Goal: Task Accomplishment & Management: Use online tool/utility

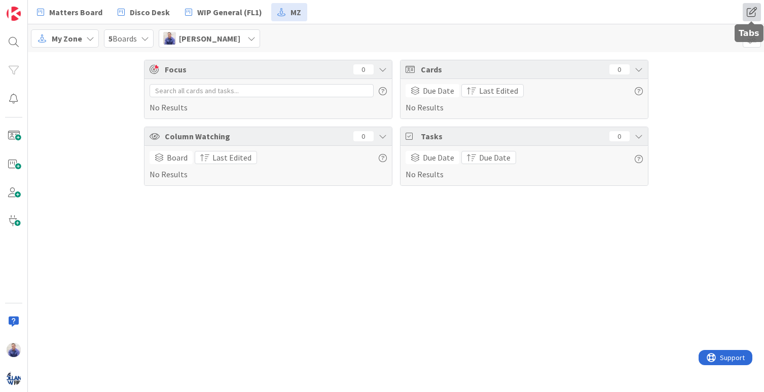
click at [752, 10] on span at bounding box center [751, 12] width 18 height 18
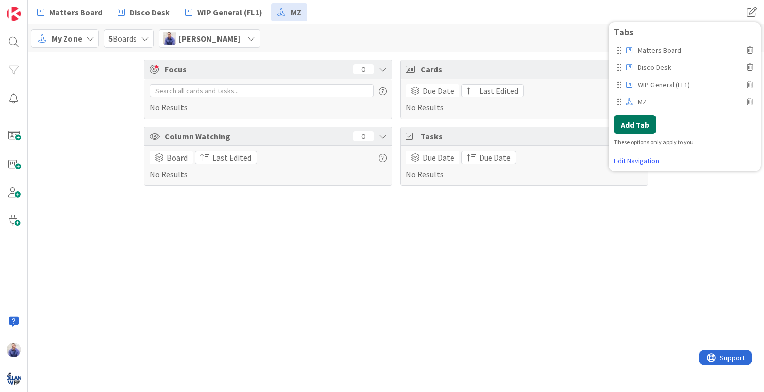
click at [645, 123] on button "Add Tab" at bounding box center [635, 125] width 42 height 18
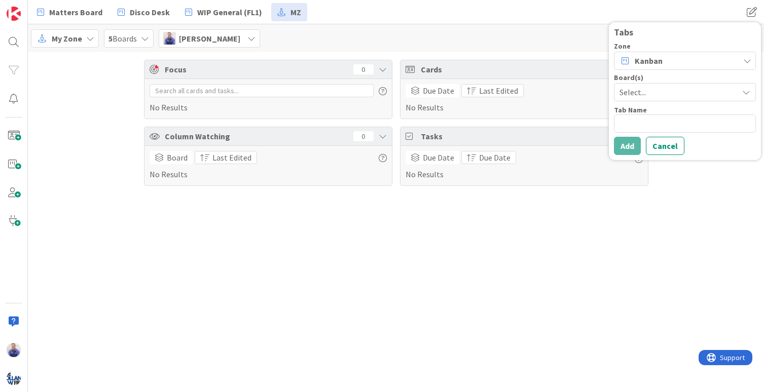
click at [674, 94] on span "Select..." at bounding box center [675, 92] width 113 height 14
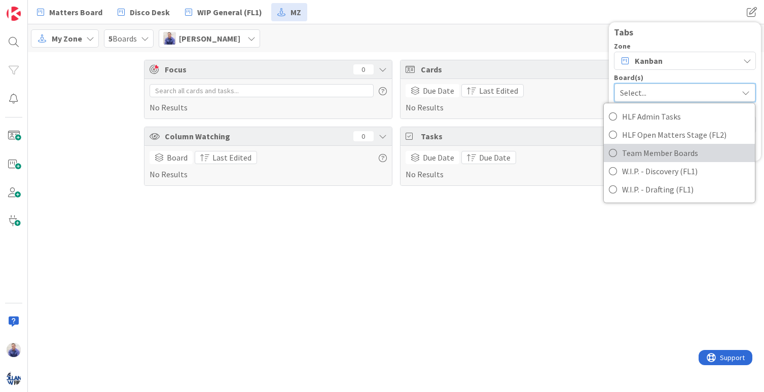
click at [663, 149] on span "Team Member Boards" at bounding box center [686, 152] width 128 height 15
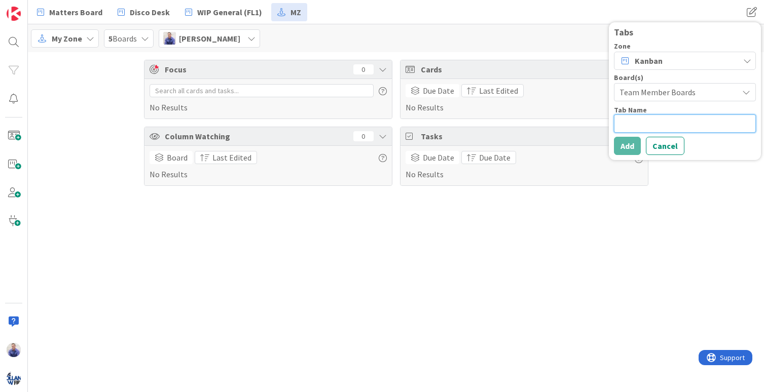
click at [654, 121] on textarea at bounding box center [685, 124] width 142 height 18
type textarea "x"
type textarea "T"
type textarea "x"
type textarea "Te"
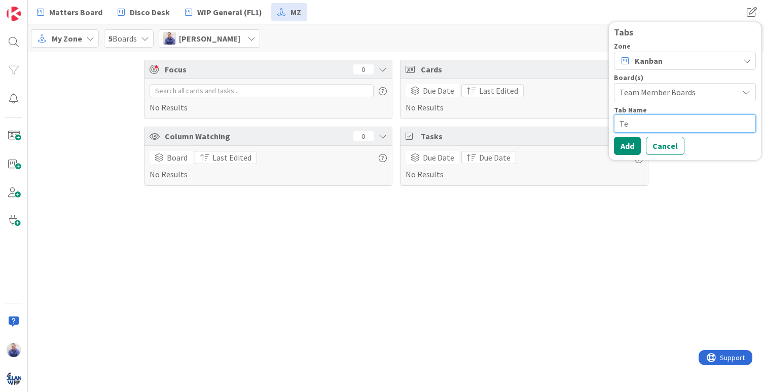
type textarea "x"
type textarea "Tea"
type textarea "x"
type textarea "Te"
type textarea "x"
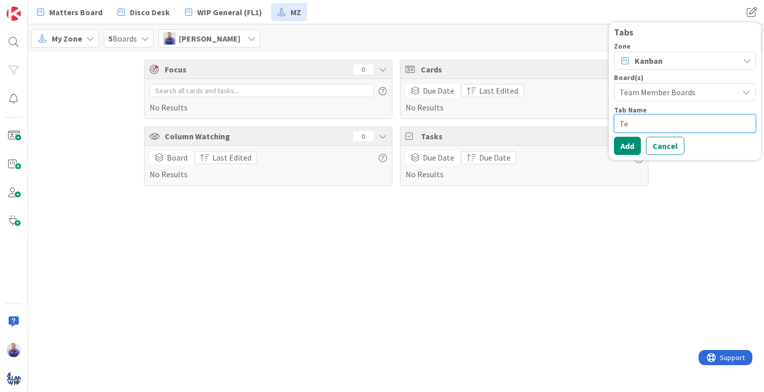
type textarea "T"
type textarea "x"
type textarea "I"
type textarea "x"
type textarea "In"
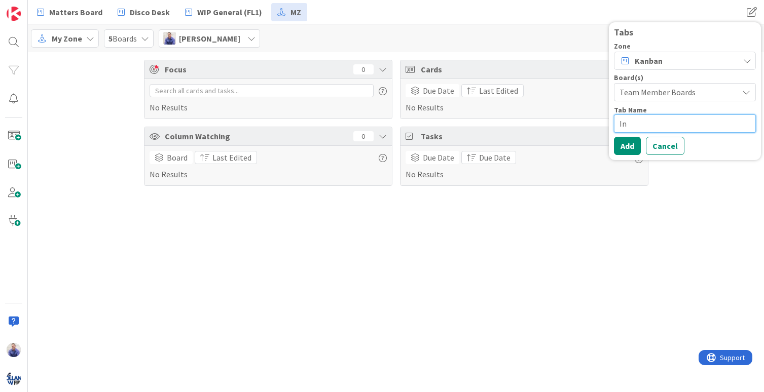
type textarea "x"
type textarea "Ind"
type textarea "x"
type textarea "Indi"
type textarea "x"
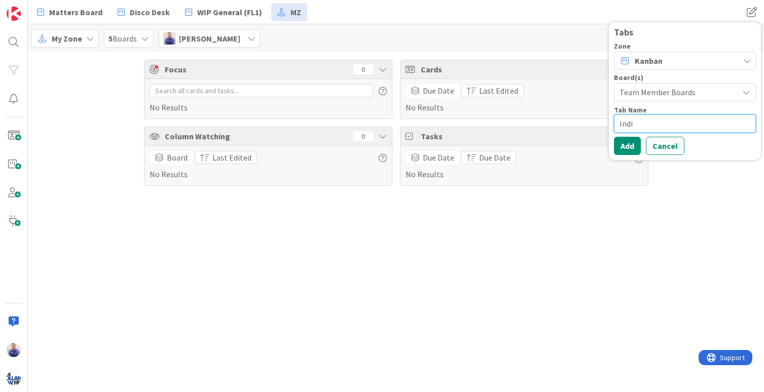
type textarea "Indiv"
type textarea "x"
type textarea "Indivi"
type textarea "x"
type textarea "Individ"
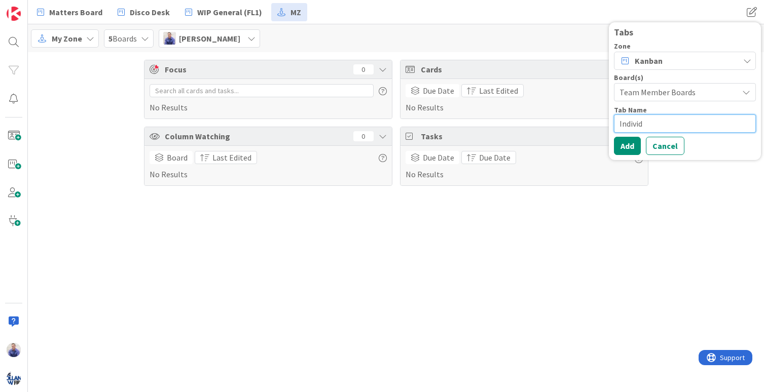
type textarea "x"
type textarea "Individa"
type textarea "x"
type textarea "Individal"
type textarea "x"
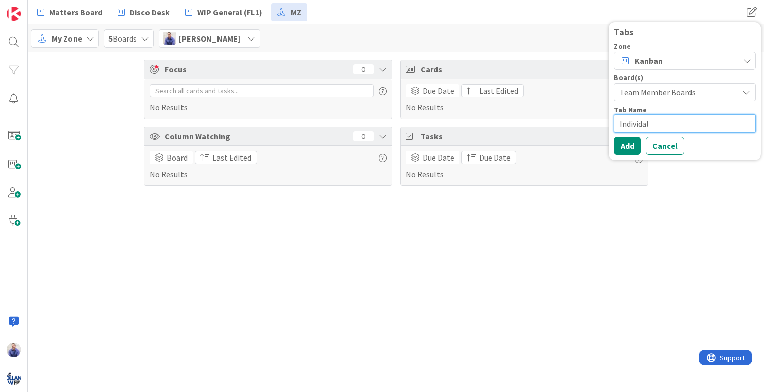
type textarea "Individa"
type textarea "x"
type textarea "Individ"
type textarea "x"
type textarea "Individu"
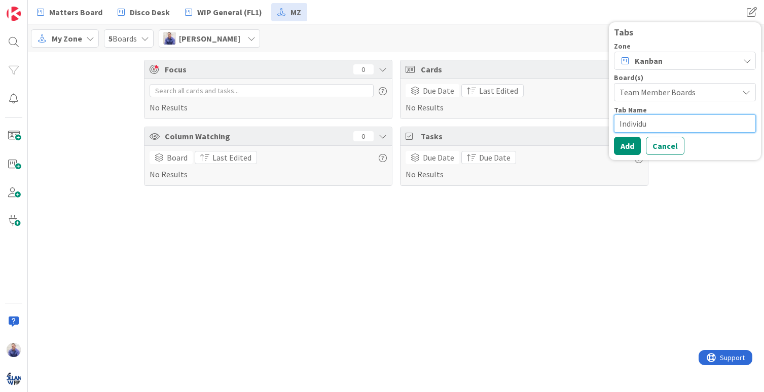
type textarea "x"
type textarea "Individua"
type textarea "x"
type textarea "Individual"
type textarea "x"
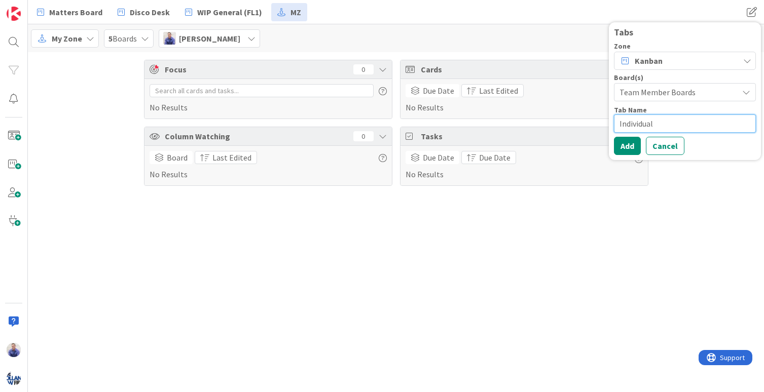
type textarea "Individual"
type textarea "x"
type textarea "Individual B"
type textarea "x"
type textarea "Individual Bo"
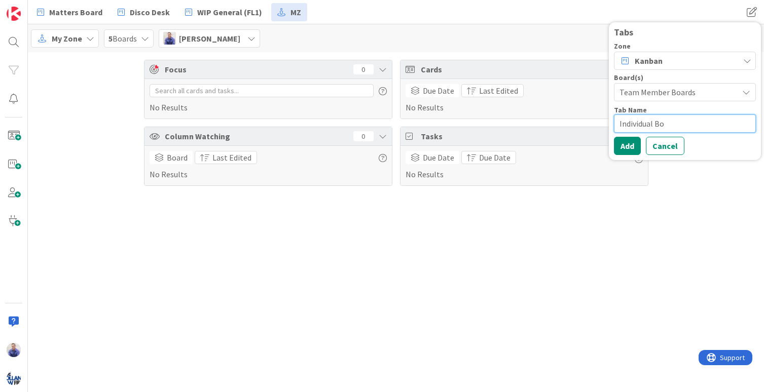
type textarea "x"
type textarea "Individual Boa"
type textarea "x"
type textarea "Individual Boar"
type textarea "x"
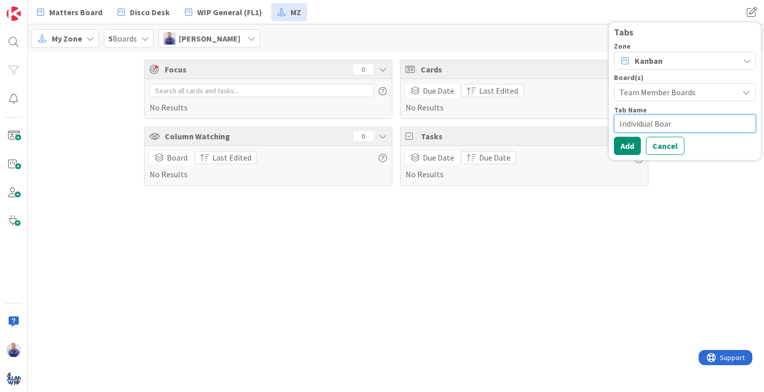
type textarea "Individual Board"
type textarea "x"
type textarea "Individual Boards"
type textarea "x"
type textarea "Individual Boards"
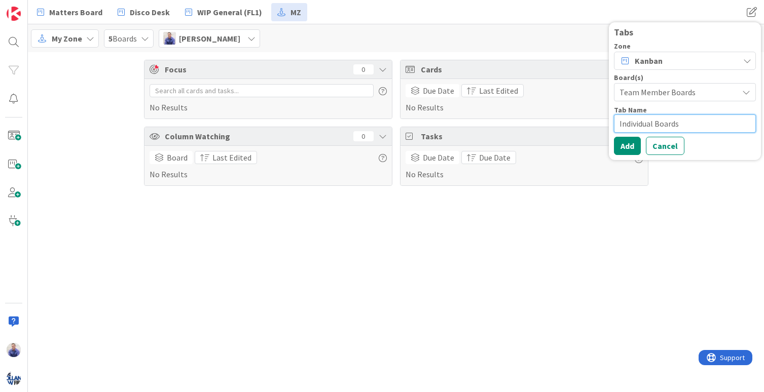
type textarea "x"
type textarea "Individual Boards ("
type textarea "x"
type textarea "Individual Boards ([GEOGRAPHIC_DATA]"
type textarea "x"
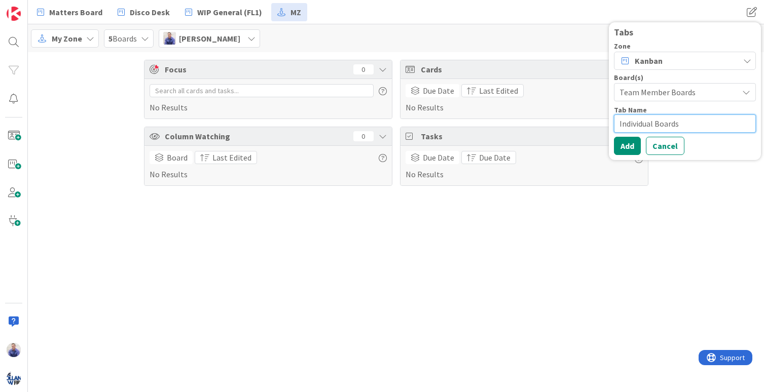
type textarea "Individual Boards (FLq"
type textarea "x"
type textarea "Individual Boards ([GEOGRAPHIC_DATA]"
type textarea "x"
type textarea "Individual Boards (FL1"
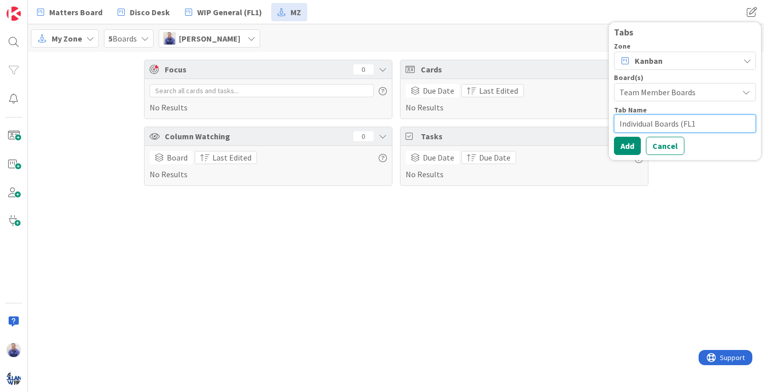
type textarea "x"
type textarea "Individual Boards (FL1)"
click at [633, 150] on button "Add" at bounding box center [627, 146] width 27 height 18
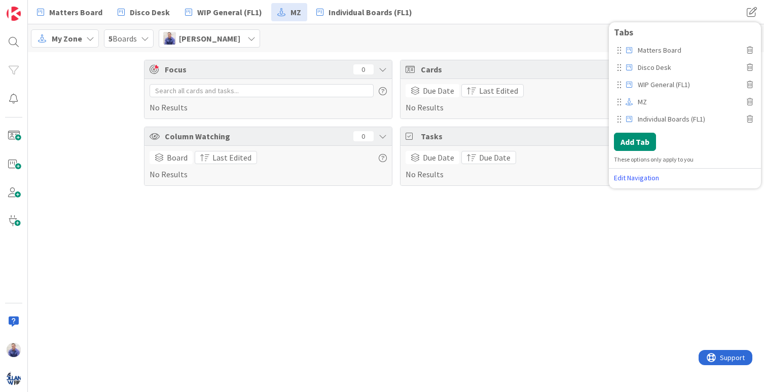
click at [614, 232] on div "Focus 0 No Results Column Watching 0 Board Last Edited No Results Cards 0 Due D…" at bounding box center [396, 222] width 736 height 340
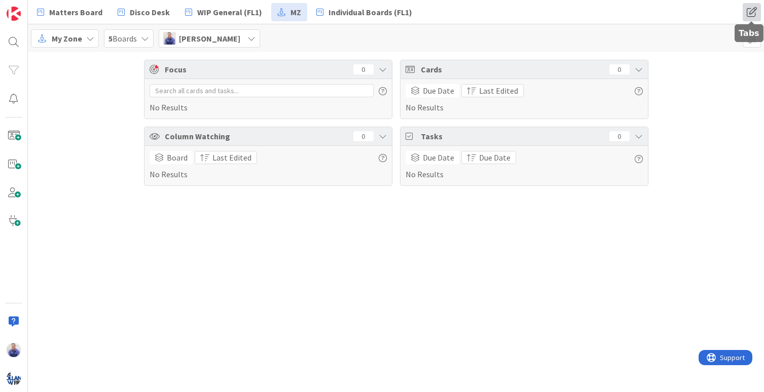
click at [750, 18] on span at bounding box center [751, 12] width 18 height 18
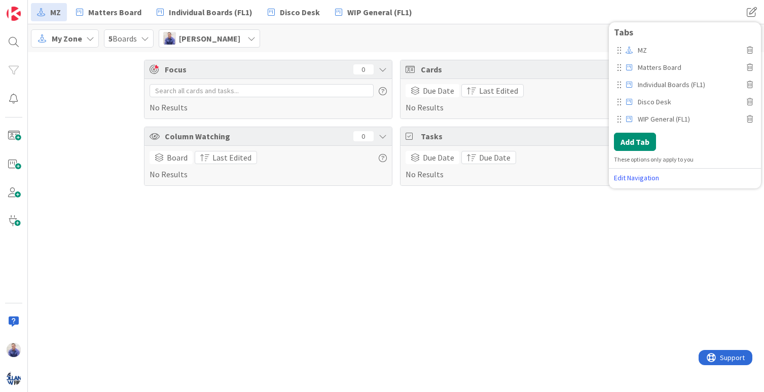
click at [670, 102] on span "Disco Desk" at bounding box center [689, 101] width 110 height 15
type input "Disco Desk (FL1 - OLD)"
click at [687, 118] on span "WIP General (FL1)" at bounding box center [689, 118] width 110 height 15
type input "WIP General (FL1 - OLD)"
click at [648, 139] on button "Add Tab" at bounding box center [635, 142] width 42 height 18
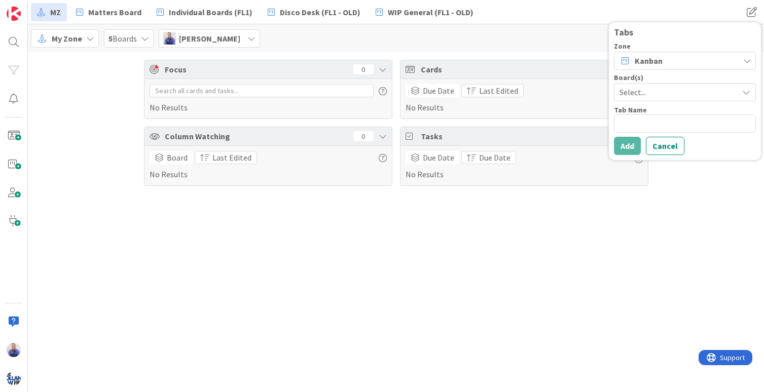
click at [545, 46] on div "My Zone 5 Boards [PERSON_NAME]" at bounding box center [396, 38] width 736 height 28
